Goal: Task Accomplishment & Management: Manage account settings

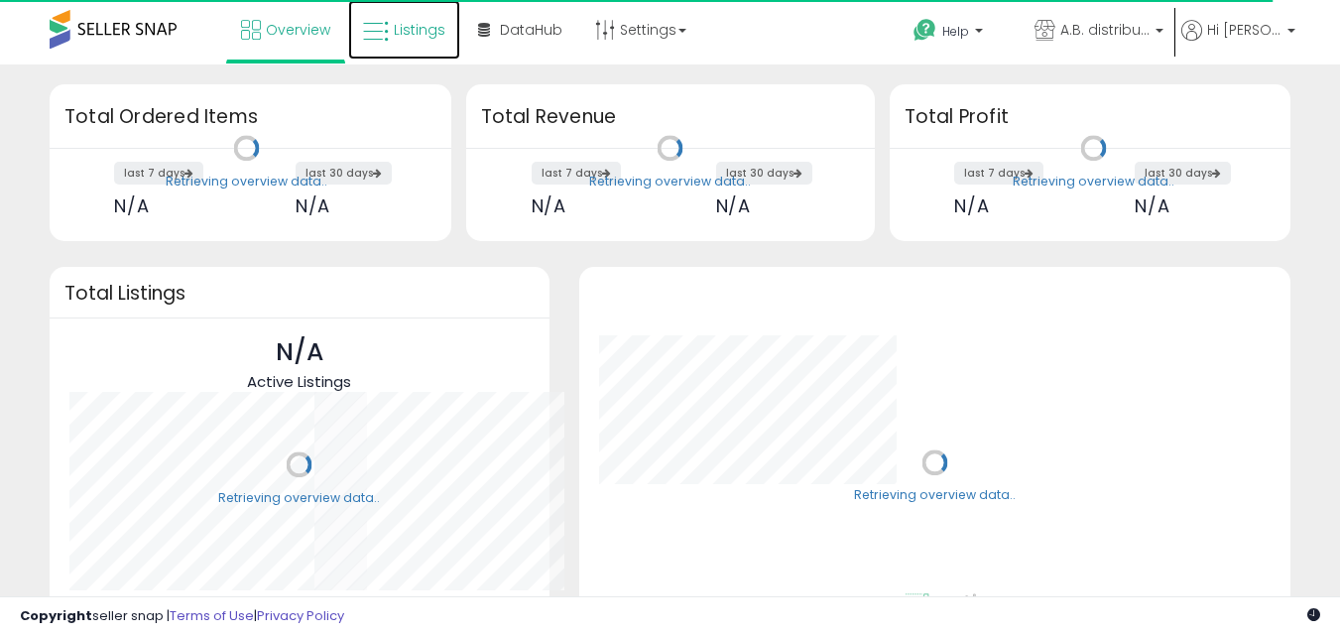
click at [389, 44] on icon at bounding box center [376, 32] width 26 height 26
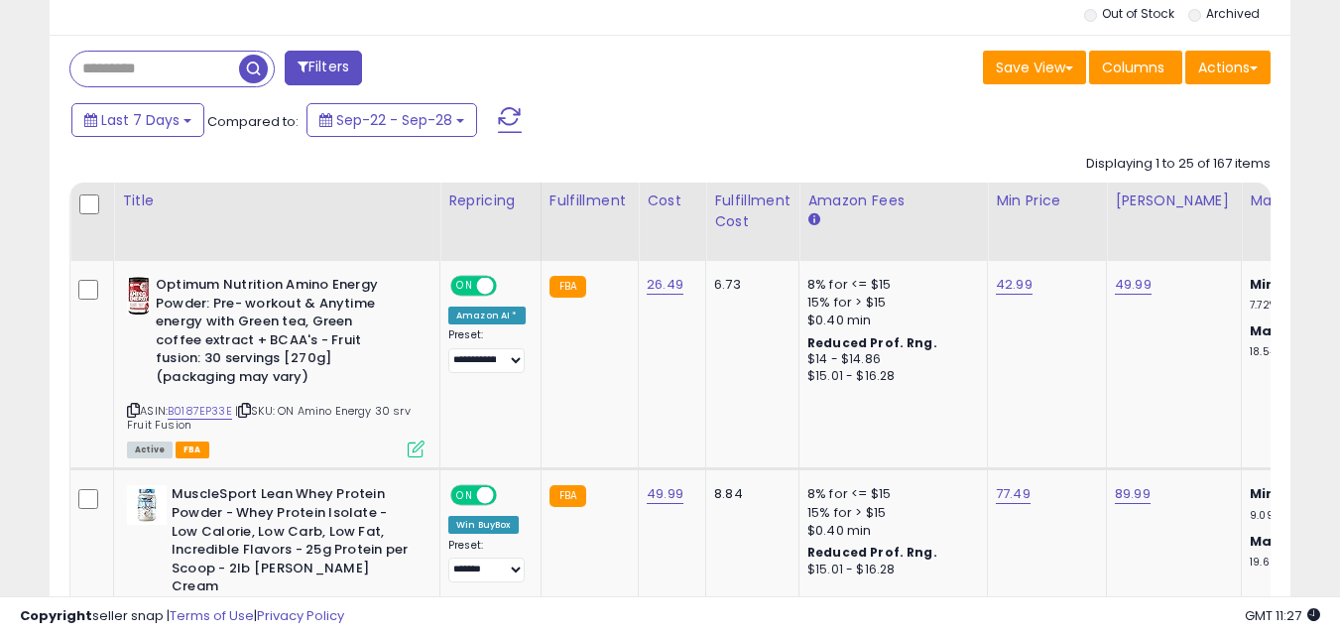
scroll to position [794, 0]
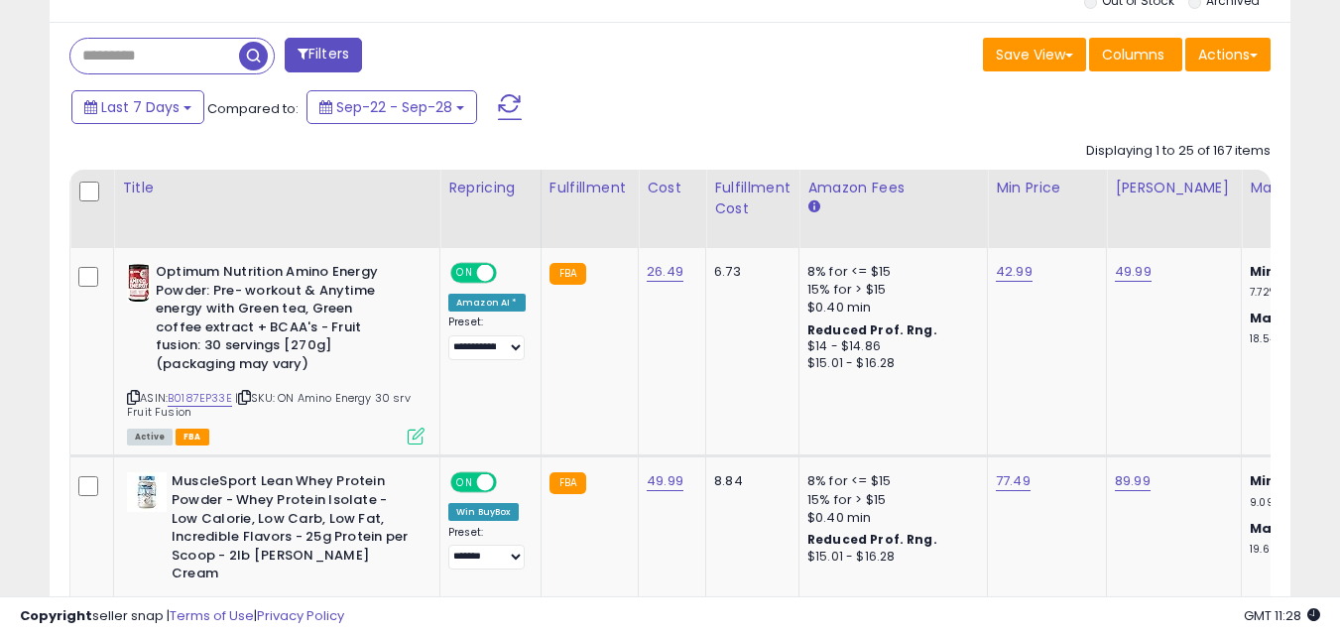
click at [156, 87] on div "Last 7 Days Compared to: Sep-22 - Sep-28" at bounding box center [516, 109] width 901 height 45
click at [158, 97] on span "Last 7 Days" at bounding box center [140, 107] width 78 height 20
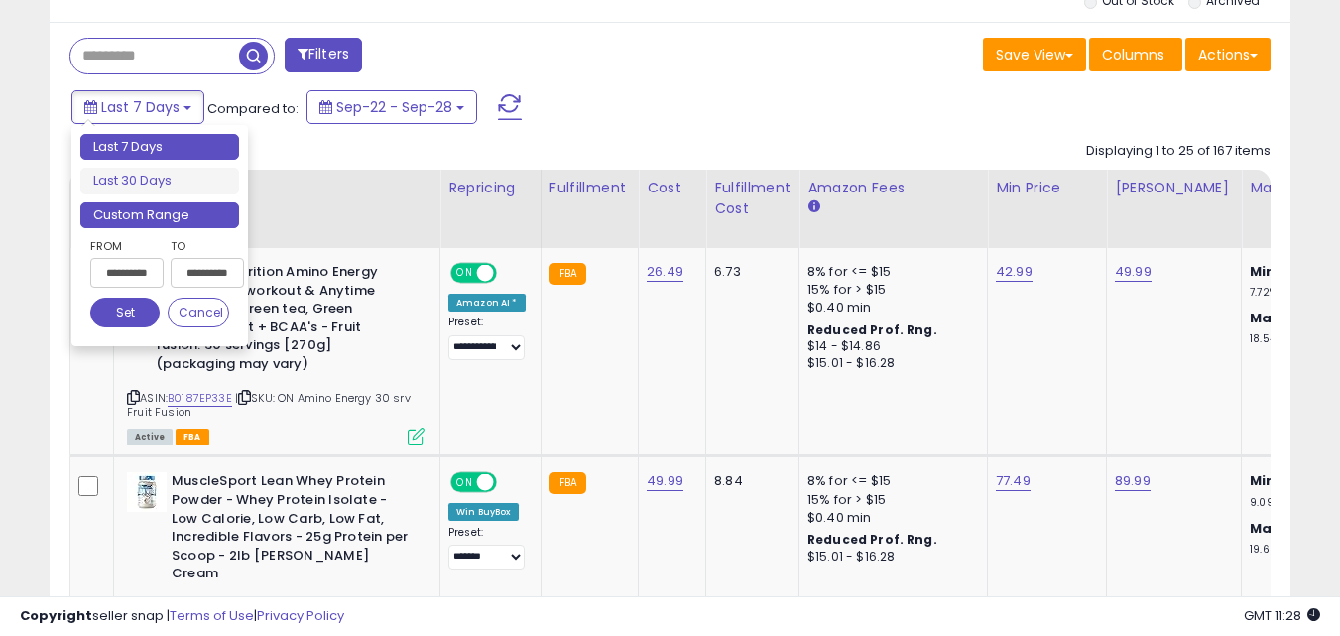
click at [125, 218] on li "Custom Range" at bounding box center [159, 215] width 159 height 27
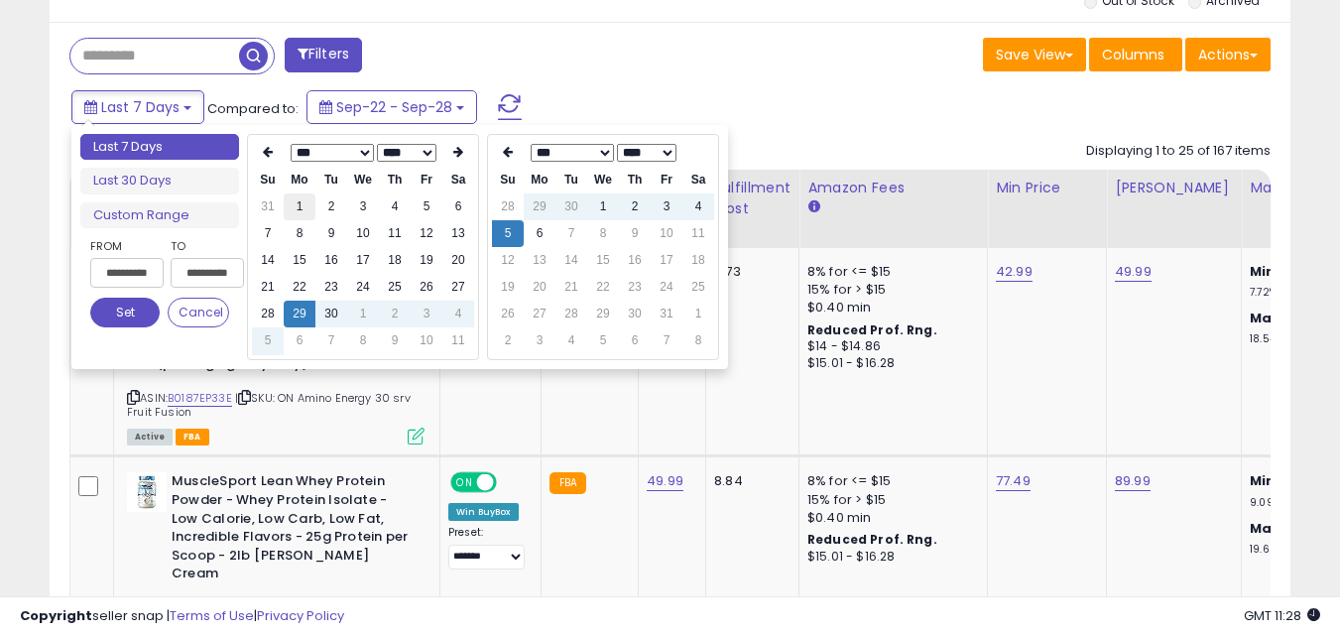
click at [301, 216] on td "1" at bounding box center [300, 206] width 32 height 27
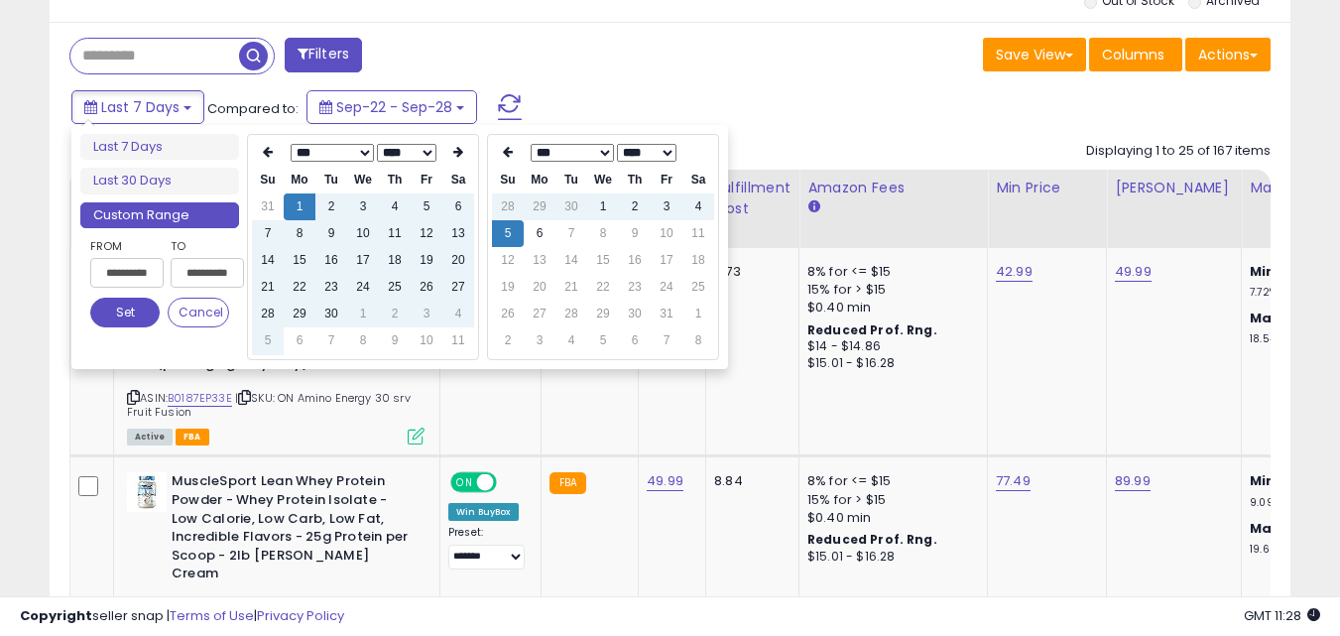
type input "**********"
click at [564, 203] on td "30" at bounding box center [572, 206] width 32 height 27
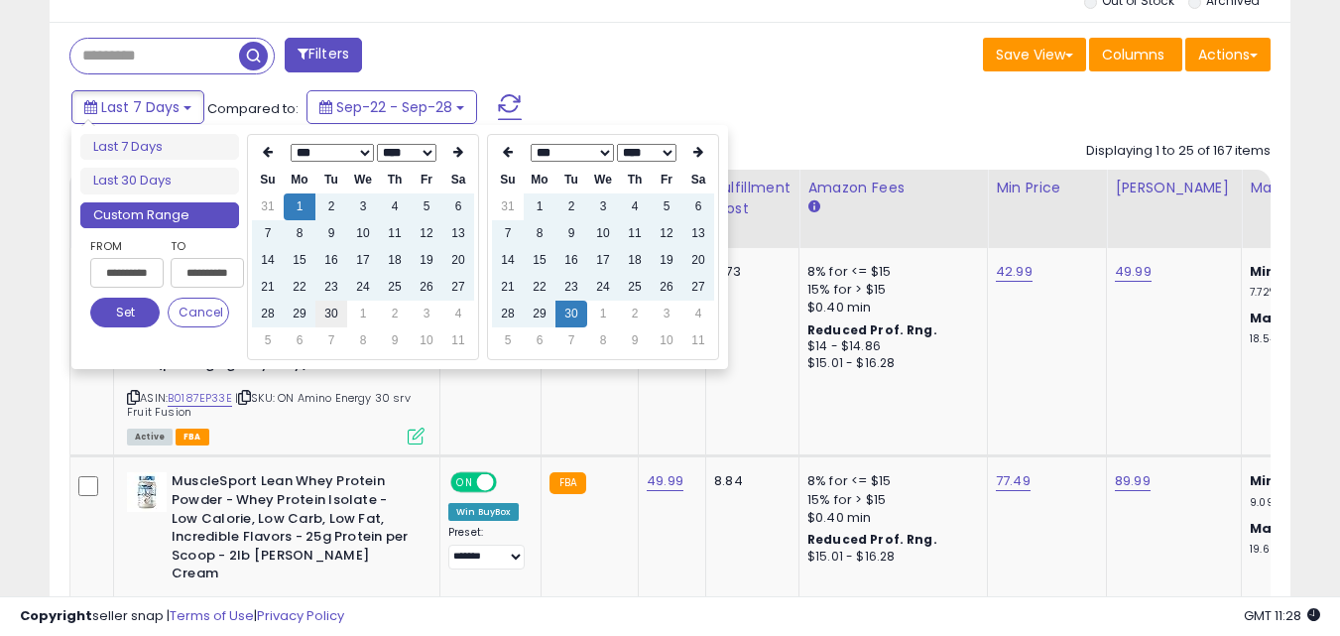
type input "**********"
click at [118, 318] on button "Set" at bounding box center [124, 313] width 69 height 30
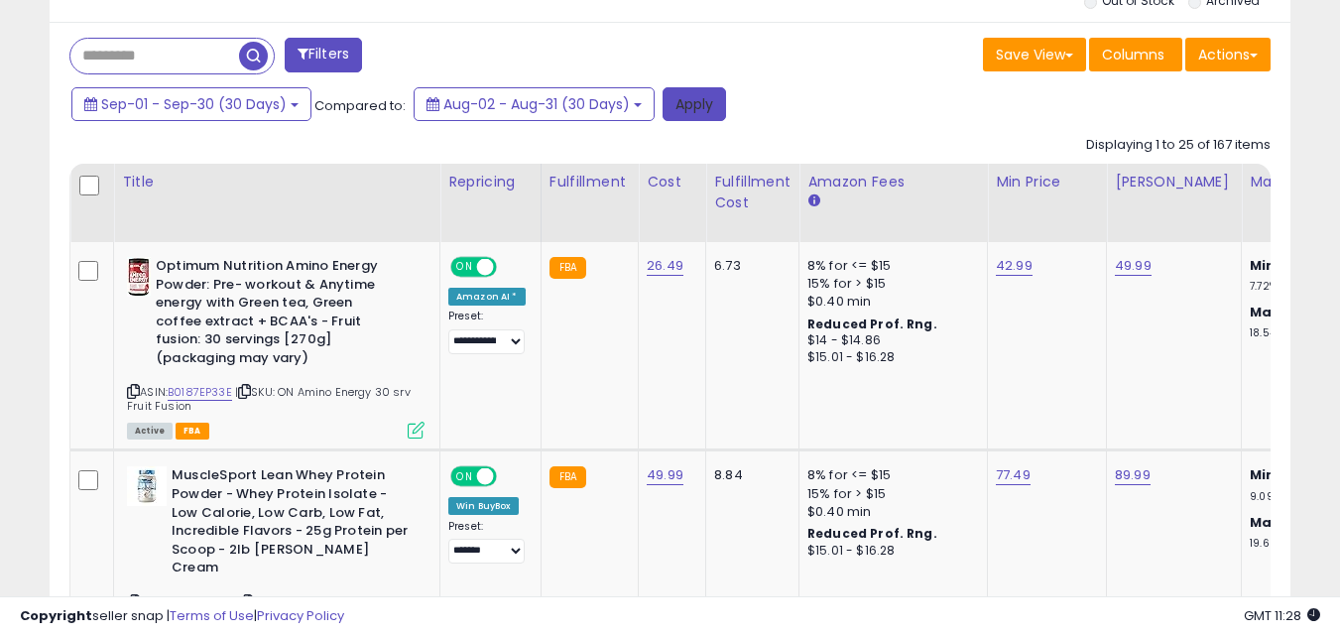
click at [698, 116] on button "Apply" at bounding box center [694, 104] width 63 height 34
